Goal: Information Seeking & Learning: Find specific fact

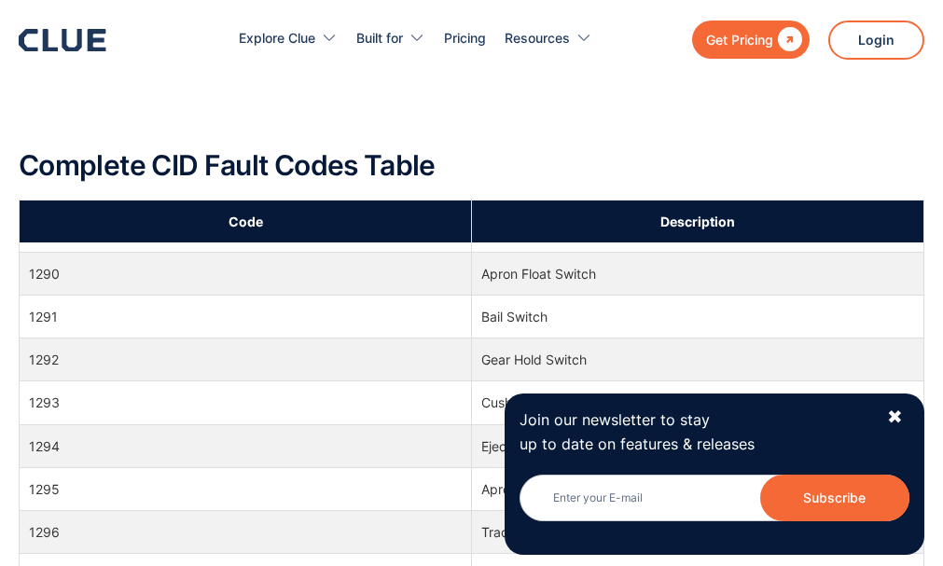
scroll to position [19335, 0]
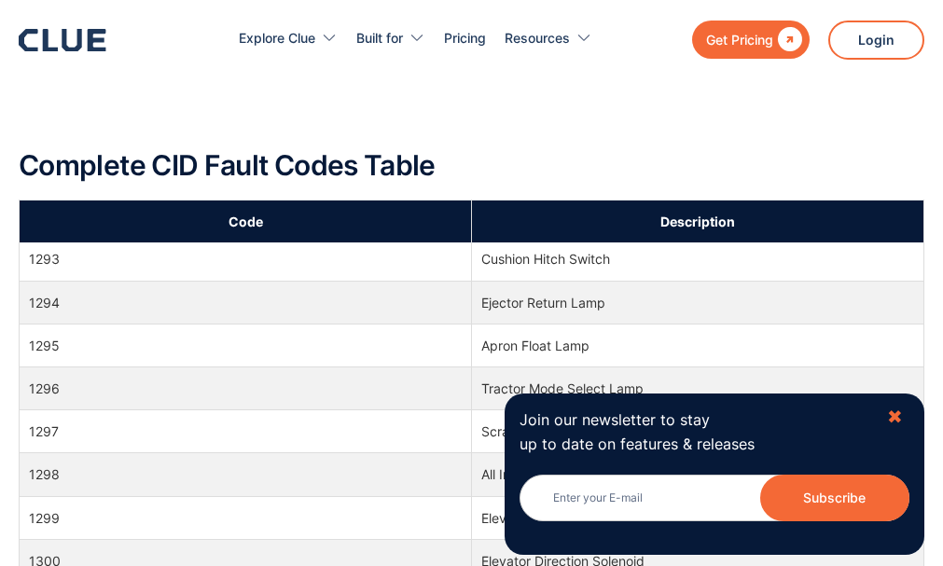
click at [897, 415] on div "✖" at bounding box center [895, 417] width 16 height 23
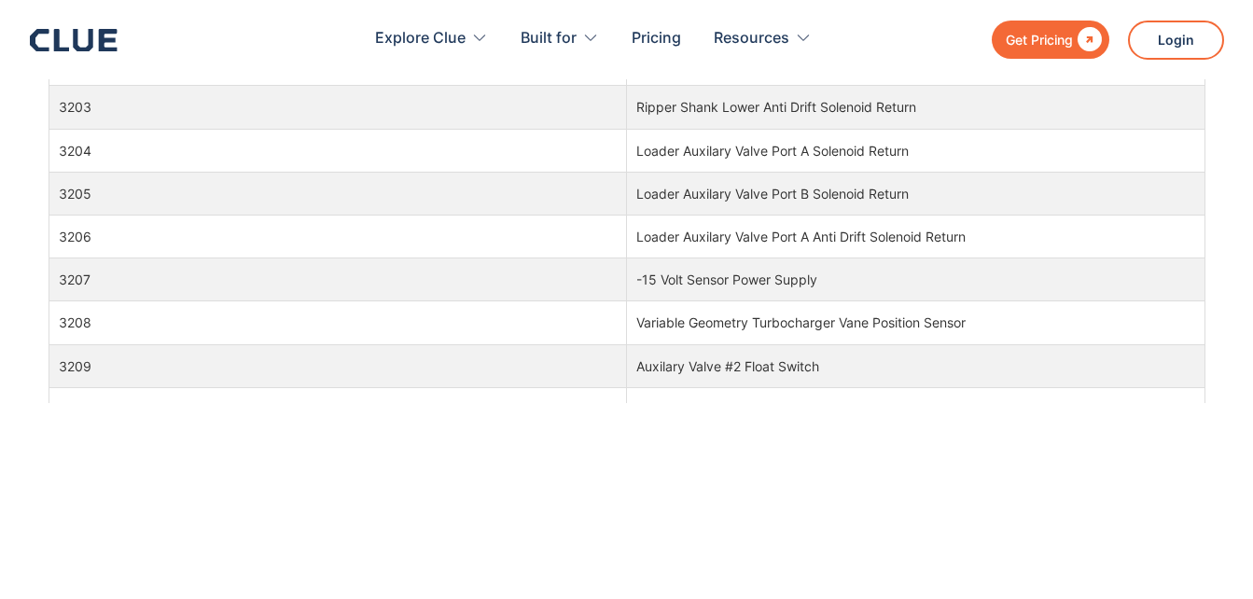
scroll to position [97672, 0]
click at [942, 233] on td "Loader Auxilary Valve Port A Anti Drift Solenoid Return" at bounding box center [916, 235] width 578 height 43
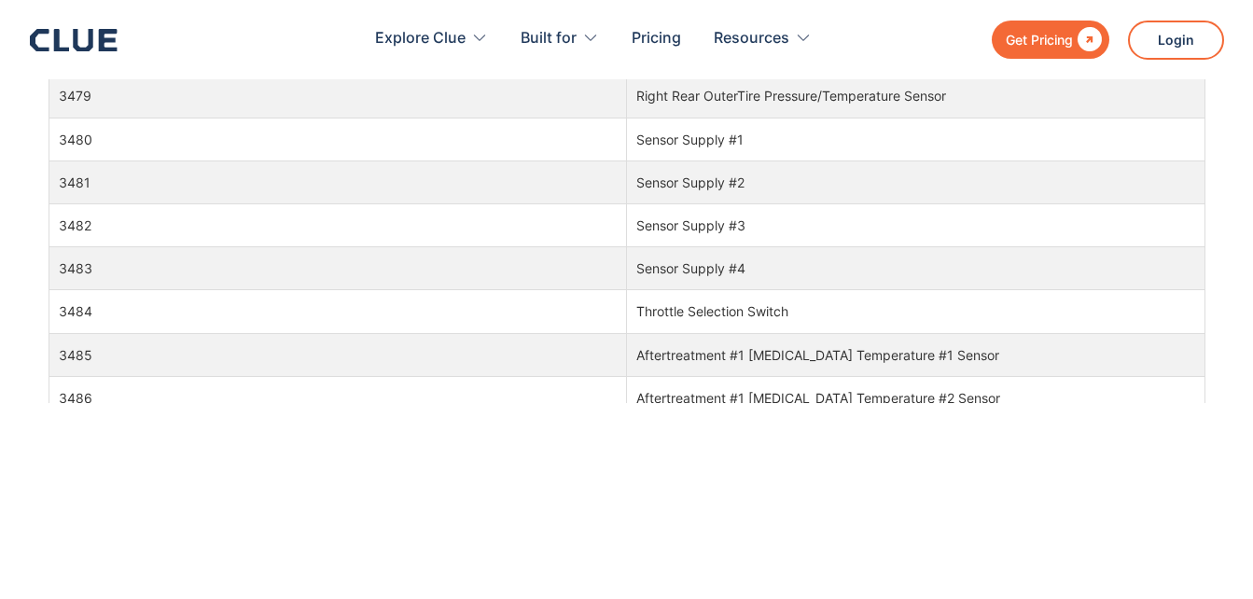
scroll to position [109579, 0]
click at [684, 270] on td "Sensor Supply #4" at bounding box center [916, 267] width 578 height 43
click at [72, 273] on td "3483" at bounding box center [338, 267] width 578 height 43
click at [678, 267] on td "Sensor Supply #4" at bounding box center [916, 267] width 578 height 43
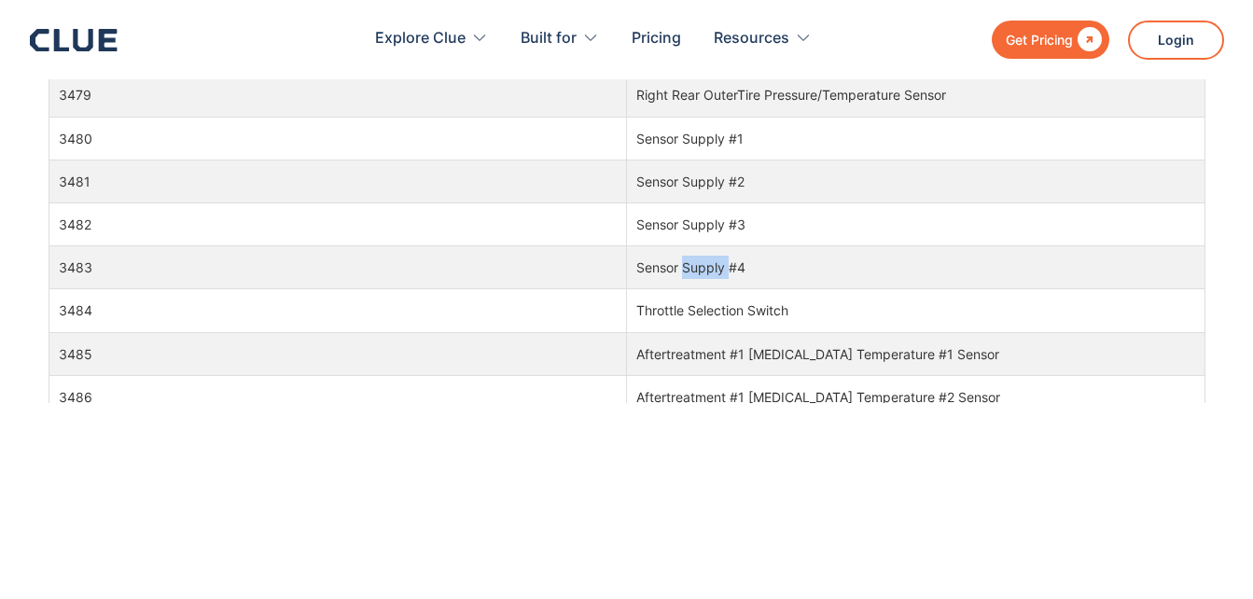
click at [678, 267] on td "Sensor Supply #4" at bounding box center [916, 267] width 578 height 43
drag, startPoint x: 678, startPoint y: 267, endPoint x: 755, endPoint y: 278, distance: 77.3
click at [755, 278] on td "Sensor Supply #4" at bounding box center [916, 267] width 578 height 43
